Goal: Find contact information: Find contact information

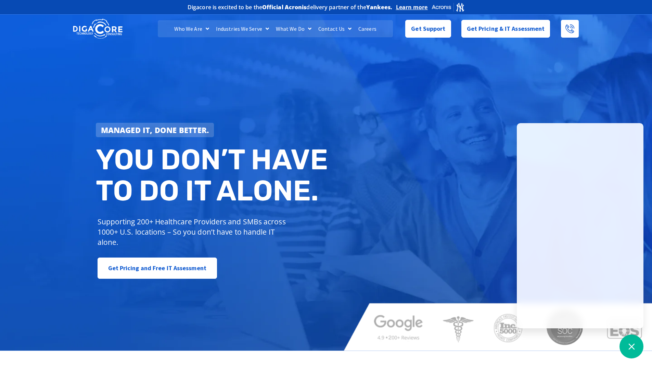
drag, startPoint x: 571, startPoint y: 33, endPoint x: 565, endPoint y: 39, distance: 8.5
click at [571, 33] on icon at bounding box center [569, 28] width 9 height 9
click at [575, 28] on link at bounding box center [570, 29] width 18 height 18
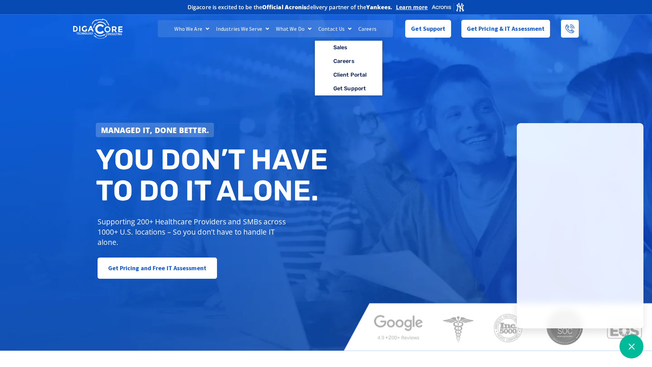
click at [329, 30] on link "Contact Us" at bounding box center [335, 28] width 40 height 17
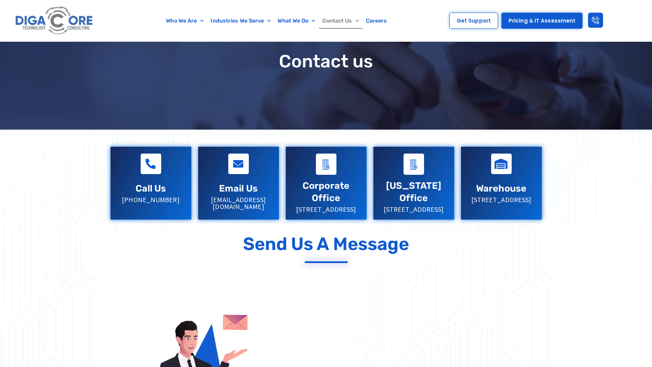
scroll to position [137, 0]
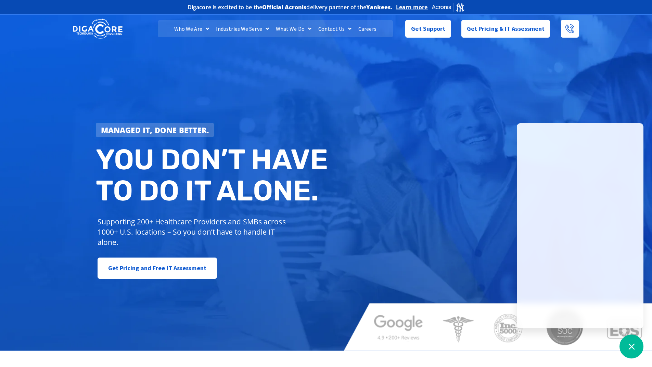
click at [332, 27] on link "Contact Us" at bounding box center [335, 28] width 40 height 17
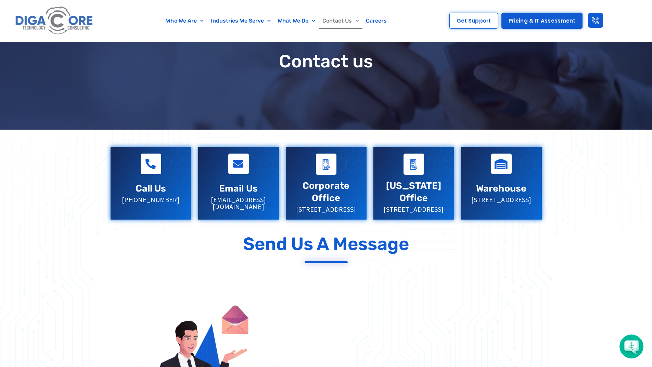
scroll to position [103, 0]
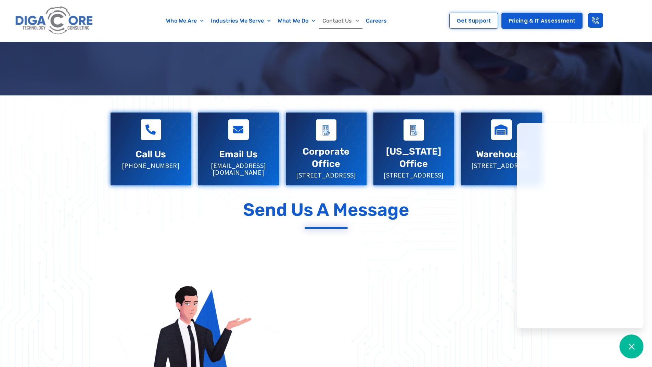
drag, startPoint x: 584, startPoint y: 99, endPoint x: 601, endPoint y: 103, distance: 17.9
click at [584, 100] on div at bounding box center [326, 321] width 652 height 452
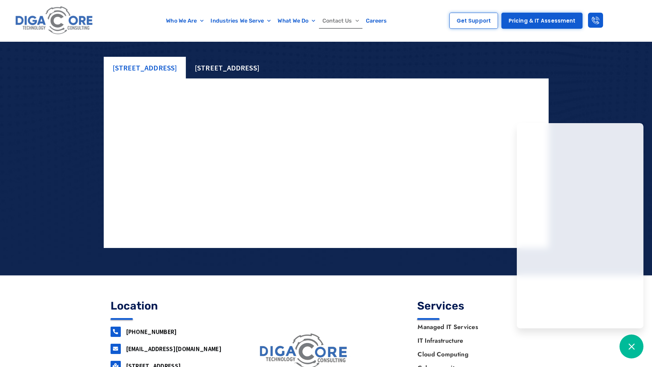
scroll to position [700, 0]
